Goal: Task Accomplishment & Management: Use online tool/utility

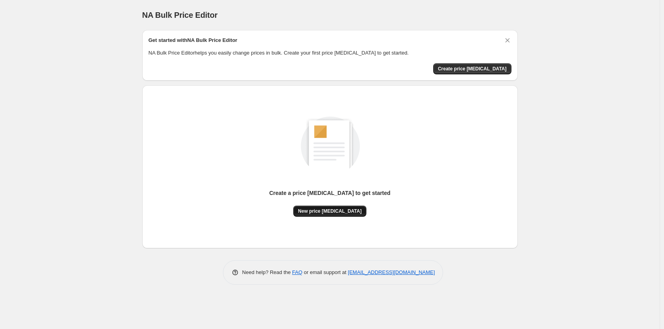
click at [321, 211] on span "New price change job" at bounding box center [330, 211] width 64 height 6
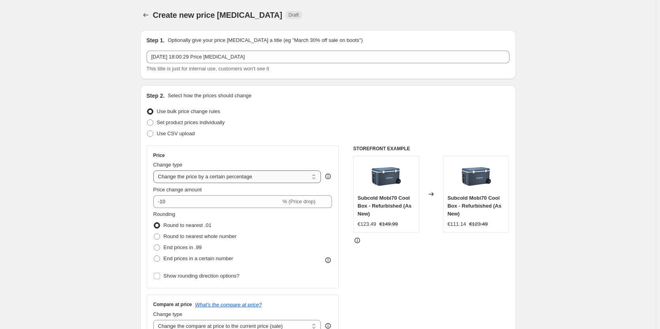
click at [228, 174] on select "Change the price to a certain amount Change the price by a certain amount Chang…" at bounding box center [237, 176] width 168 height 13
select select "to"
click at [155, 170] on select "Change the price to a certain amount Change the price by a certain amount Chang…" at bounding box center [237, 176] width 168 height 13
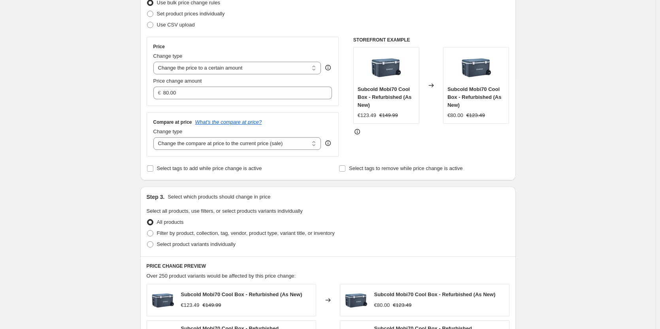
scroll to position [119, 0]
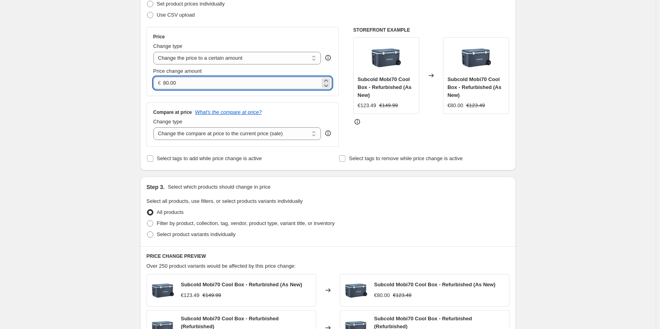
click at [183, 79] on input "80.00" at bounding box center [241, 83] width 157 height 13
type input "60.00"
click at [259, 127] on div "Change type Change the compare at price to the current price (sale) Change the …" at bounding box center [237, 129] width 168 height 22
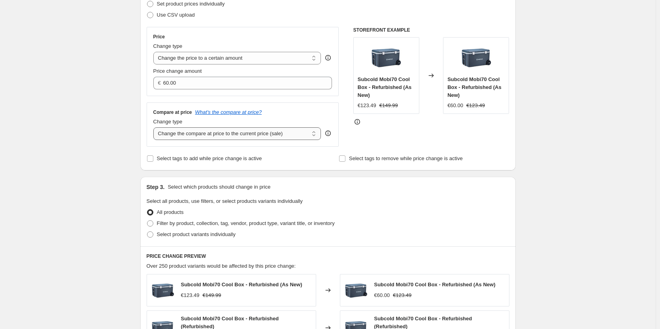
click at [257, 134] on select "Change the compare at price to the current price (sale) Change the compare at p…" at bounding box center [237, 133] width 168 height 13
select select "remove"
click at [155, 127] on select "Change the compare at price to the current price (sale) Change the compare at p…" at bounding box center [237, 133] width 168 height 13
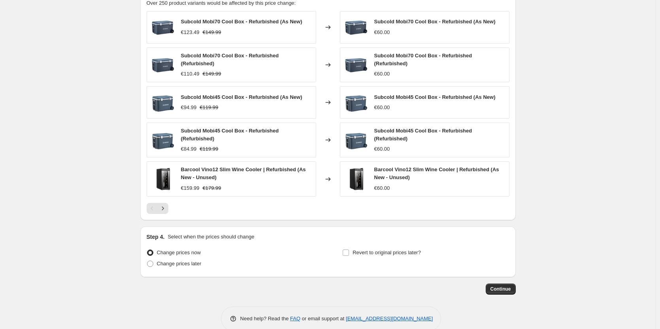
scroll to position [395, 0]
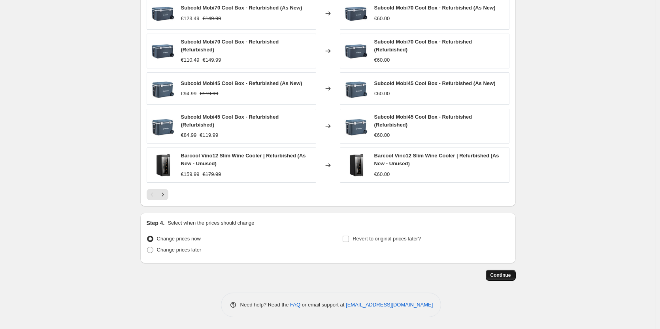
click at [502, 277] on span "Continue" at bounding box center [500, 275] width 21 height 6
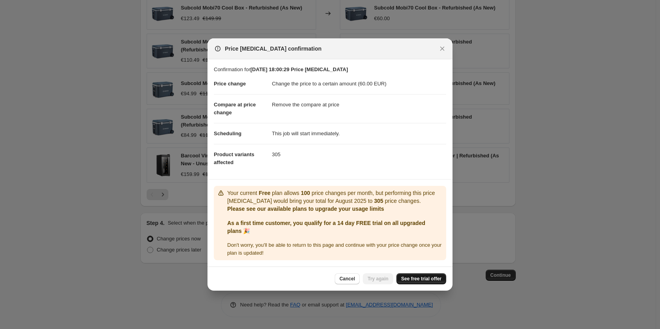
click at [414, 282] on link "See free trial offer" at bounding box center [421, 278] width 50 height 11
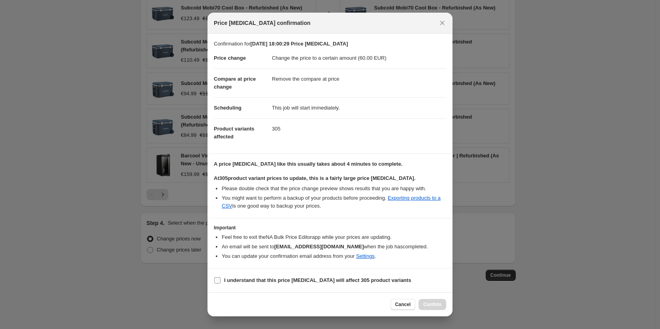
click at [219, 276] on label "I understand that this price change job will affect 305 product variants" at bounding box center [312, 280] width 197 height 11
click at [219, 277] on input "I understand that this price change job will affect 305 product variants" at bounding box center [217, 280] width 6 height 6
checkbox input "true"
click at [423, 303] on span "Confirm" at bounding box center [432, 304] width 18 height 6
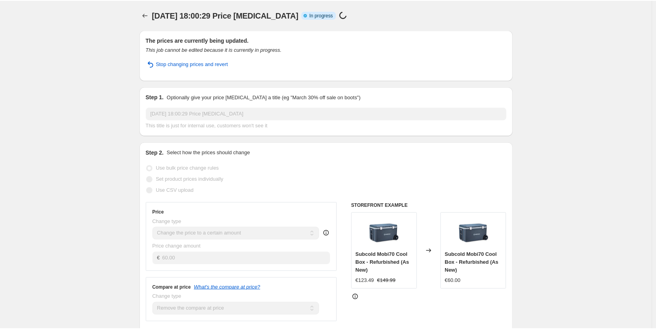
scroll to position [416, 0]
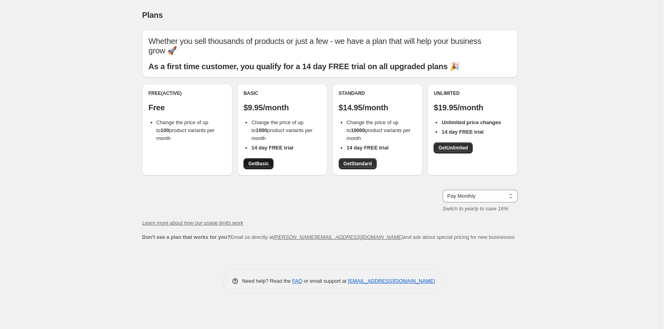
click at [269, 160] on link "Get Basic" at bounding box center [258, 163] width 30 height 11
